Goal: Find specific page/section: Locate a particular part of the current website

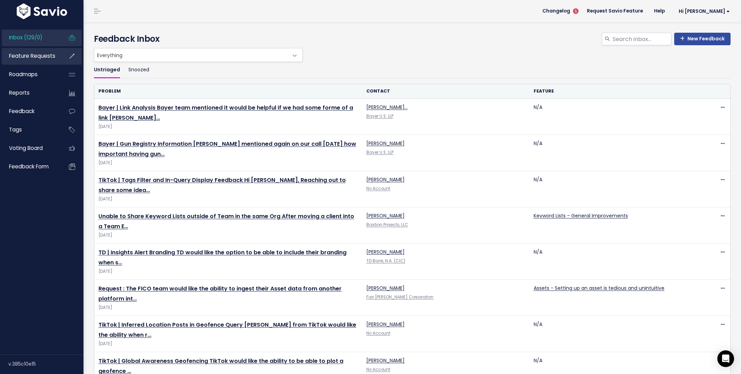
click at [40, 48] on link "Feature Requests" at bounding box center [30, 56] width 56 height 16
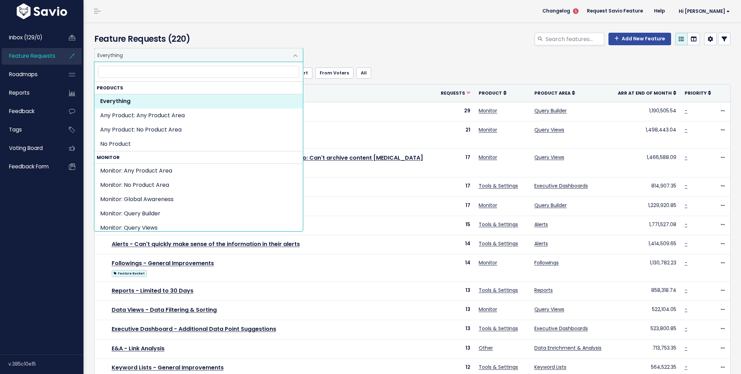
click at [129, 53] on span "Everything" at bounding box center [192, 54] width 194 height 13
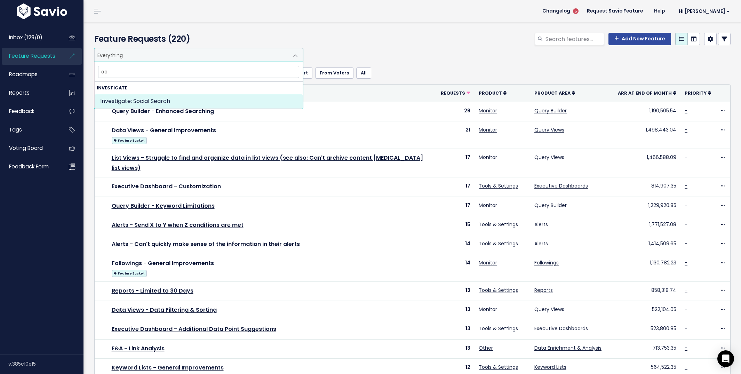
type input "o"
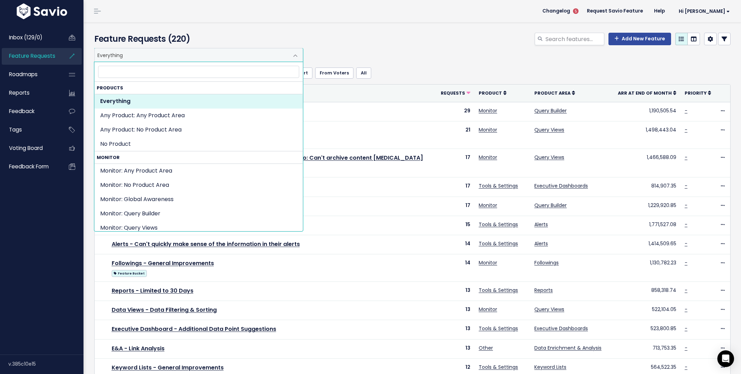
click at [402, 38] on div "Add New Feature" at bounding box center [520, 40] width 431 height 15
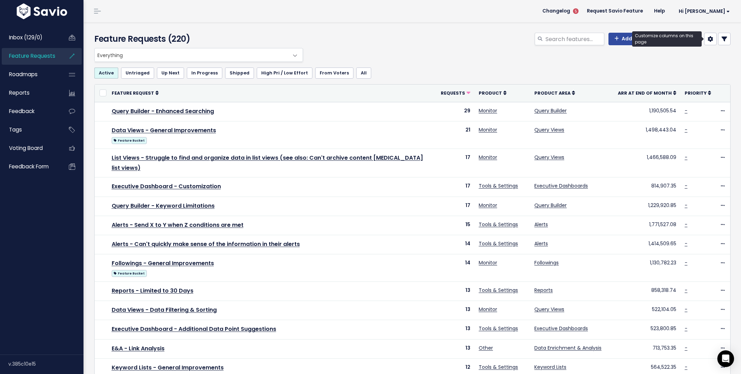
click at [711, 41] on icon at bounding box center [710, 39] width 6 height 6
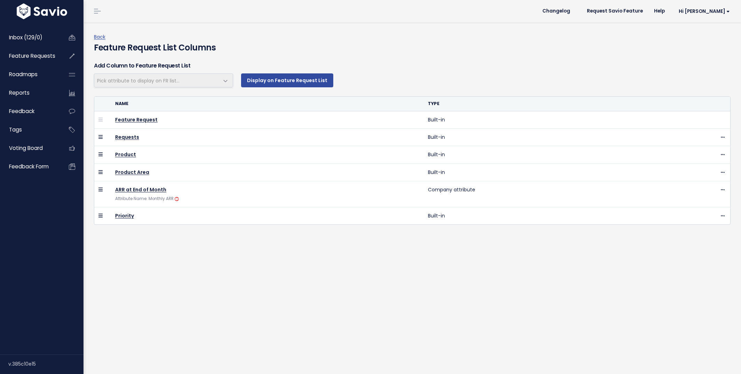
select select
click at [99, 32] on div "Back Feature Request List Columns" at bounding box center [412, 41] width 647 height 38
click at [99, 35] on link "Back" at bounding box center [99, 36] width 11 height 7
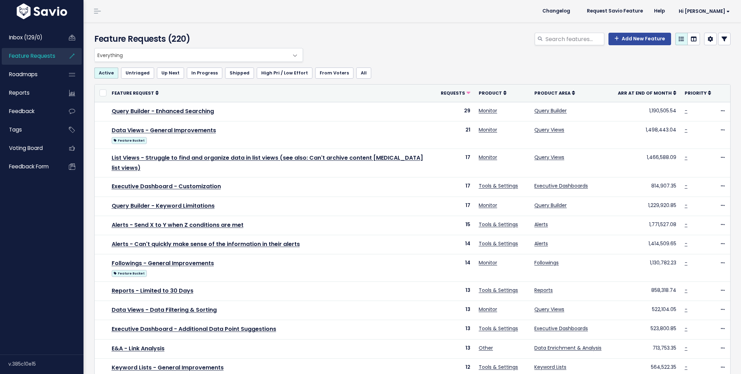
select select
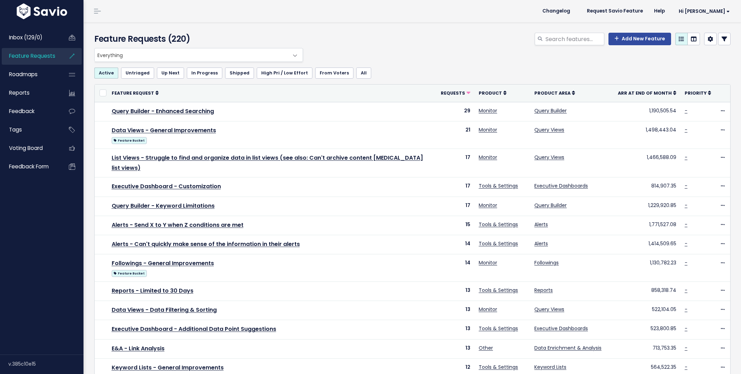
select select
click at [719, 45] on link at bounding box center [724, 39] width 13 height 13
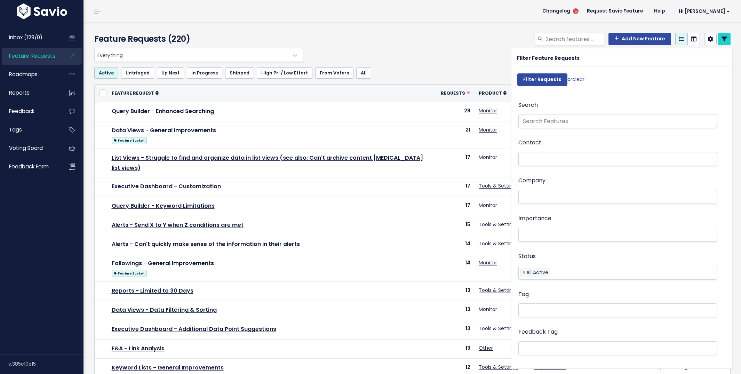
click at [354, 40] on div "Add New Feature" at bounding box center [520, 40] width 431 height 15
click at [429, 55] on div "Everything Any Product: Any Product Area Any Product: No Product Area No Produc…" at bounding box center [411, 55] width 636 height 14
click at [566, 41] on input "search" at bounding box center [574, 39] width 59 height 13
type input "ocr"
click at [579, 79] on link "clear" at bounding box center [578, 79] width 12 height 7
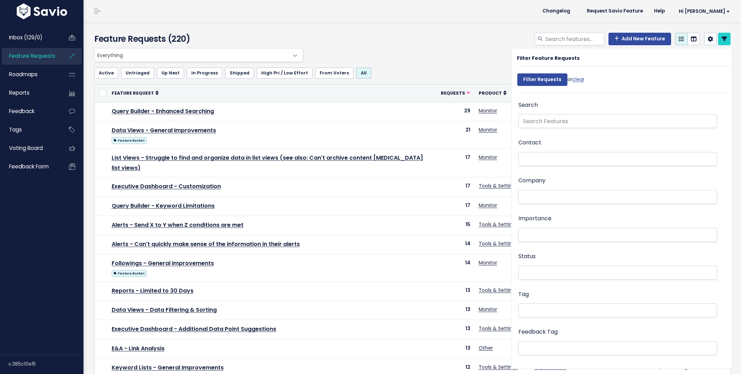
select select
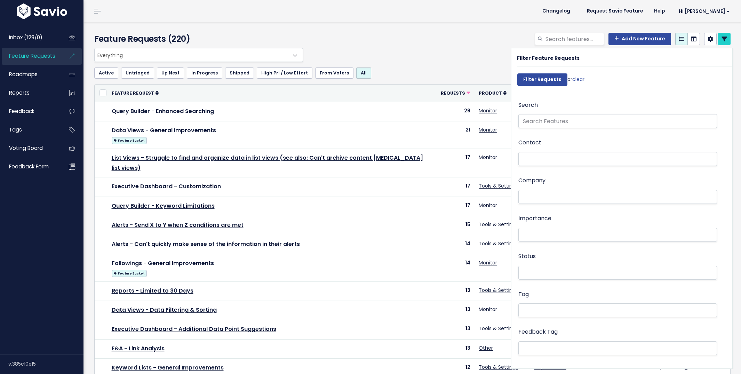
select select
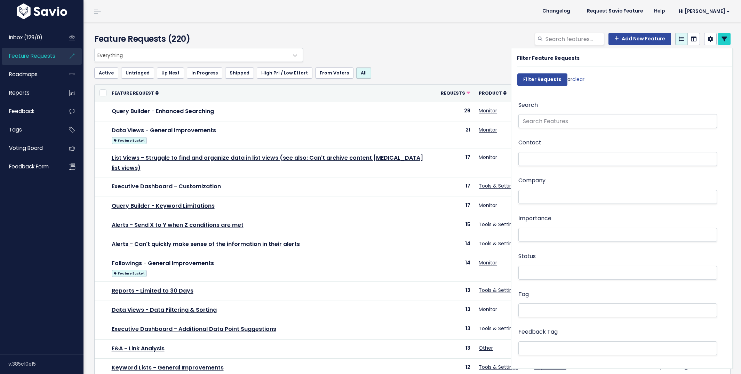
click at [461, 53] on div "Everything Any Product: Any Product Area Any Product: No Product Area No Produc…" at bounding box center [411, 55] width 636 height 14
click at [725, 39] on icon at bounding box center [724, 39] width 6 height 6
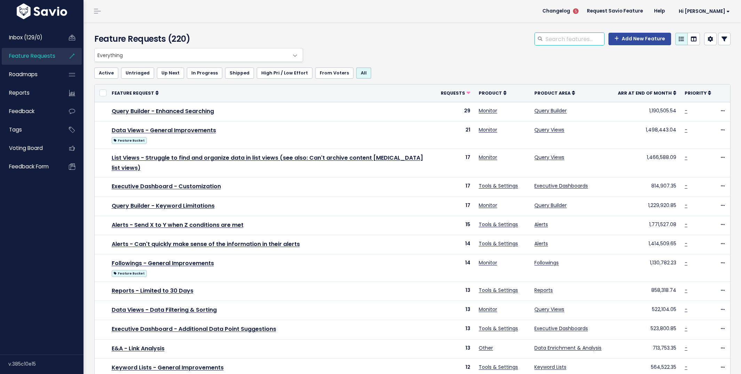
click at [551, 41] on input "search" at bounding box center [574, 39] width 59 height 13
type input "ocr"
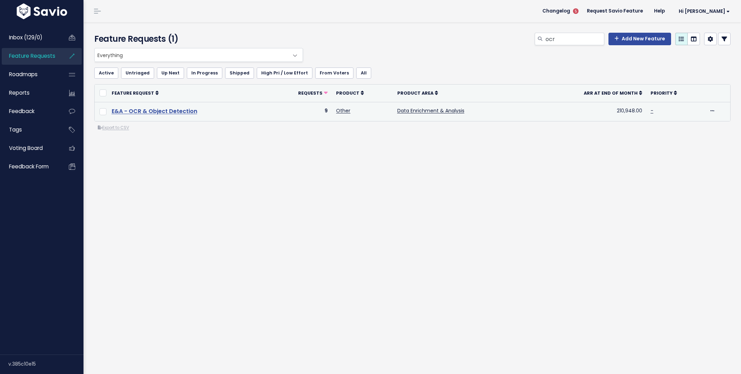
click at [186, 114] on link "E&A - OCR & Object Detection" at bounding box center [155, 111] width 86 height 8
